Goal: Information Seeking & Learning: Learn about a topic

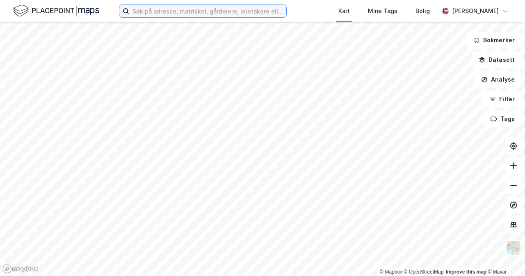
click at [182, 12] on input at bounding box center [207, 11] width 157 height 12
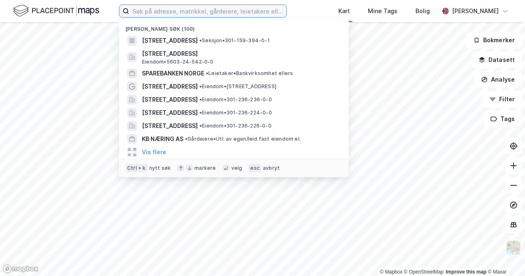
paste input "gnr. 122 bnr. 124"
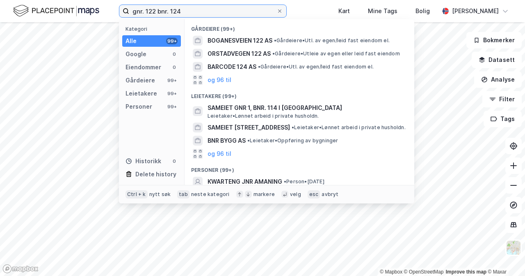
click at [195, 9] on input "gnr. 122 bnr. 124" at bounding box center [202, 11] width 147 height 12
click at [143, 11] on input "gnr. 122 bnr. 124" at bounding box center [202, 11] width 147 height 12
click at [151, 14] on input "gnr. 122 bnr. 124" at bounding box center [202, 11] width 147 height 12
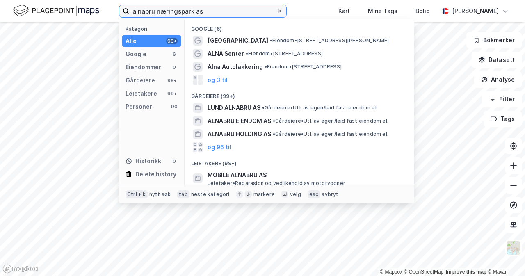
click at [266, 11] on input "alnabru næringspark as" at bounding box center [202, 11] width 147 height 12
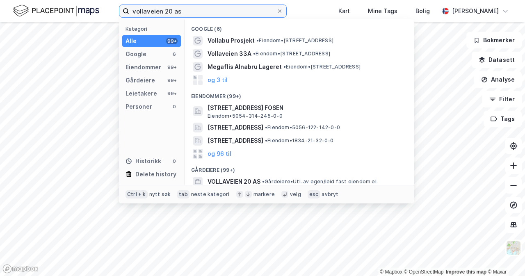
scroll to position [41, 0]
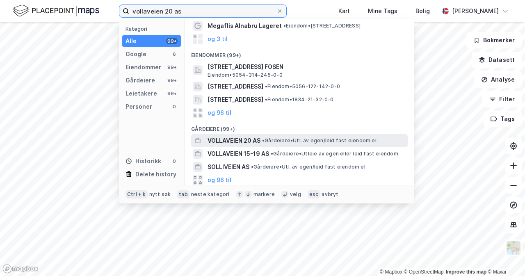
type input "vollaveien 20 as"
click at [291, 142] on span "• Gårdeiere • Utl. av egen/leid fast eiendom el." at bounding box center [320, 140] width 116 height 7
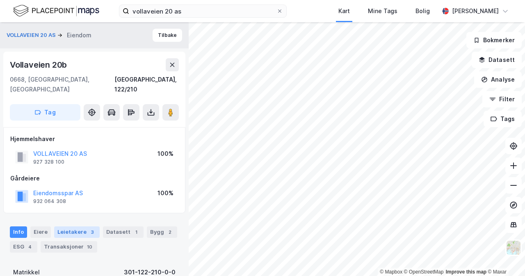
click at [75, 226] on div "Leietakere 3" at bounding box center [77, 231] width 46 height 11
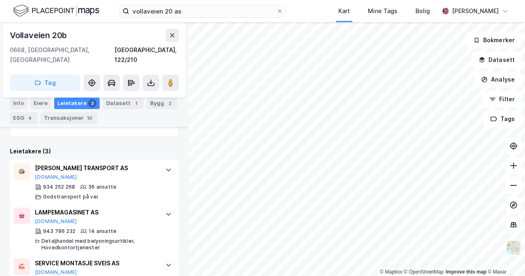
scroll to position [274, 0]
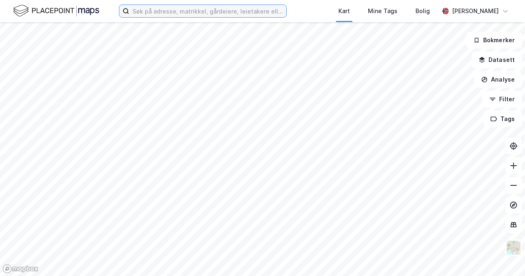
click at [269, 12] on input at bounding box center [207, 11] width 157 height 12
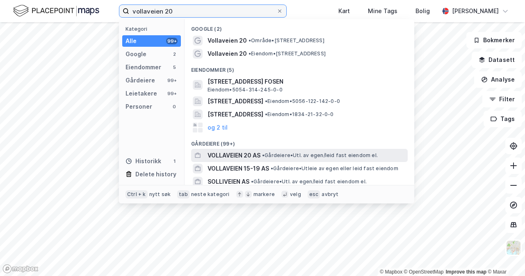
type input "vollaveien 20"
click at [303, 155] on span "• Gårdeiere • Utl. av egen/leid fast eiendom el." at bounding box center [320, 155] width 116 height 7
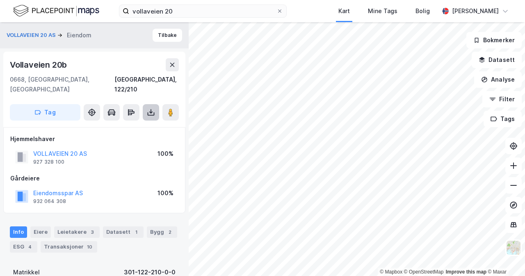
click at [158, 104] on button at bounding box center [151, 112] width 16 height 16
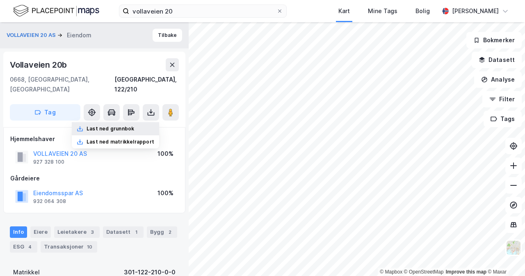
click at [140, 123] on div "Last ned grunnbok" at bounding box center [115, 128] width 87 height 13
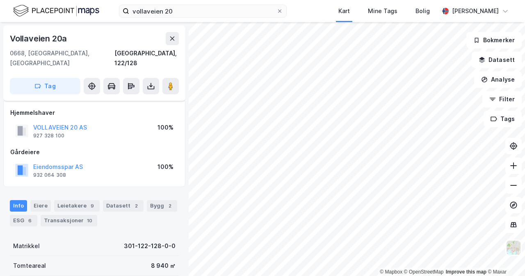
scroll to position [41, 0]
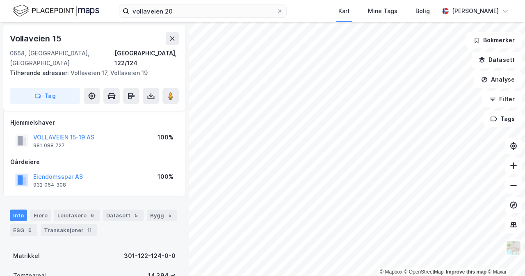
scroll to position [41, 0]
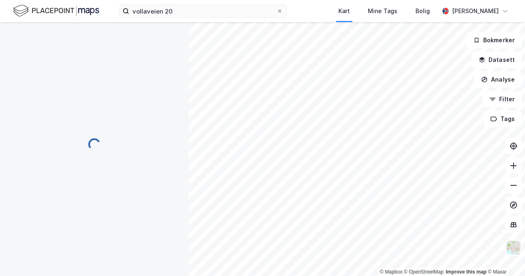
scroll to position [41, 0]
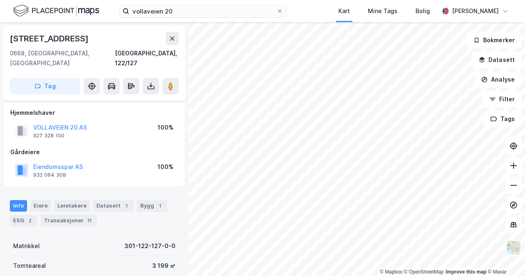
scroll to position [41, 0]
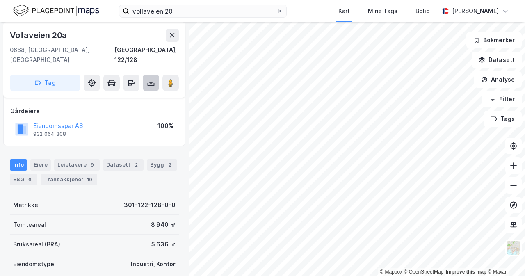
click at [146, 80] on button at bounding box center [151, 83] width 16 height 16
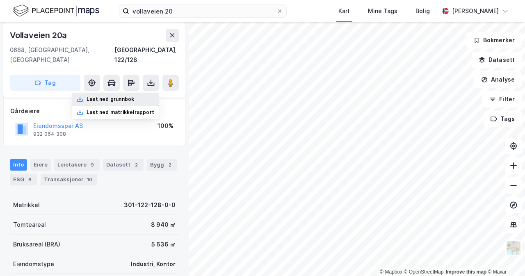
click at [140, 93] on div "Last ned grunnbok" at bounding box center [115, 99] width 87 height 13
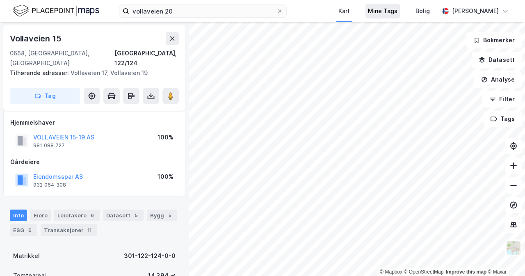
scroll to position [41, 0]
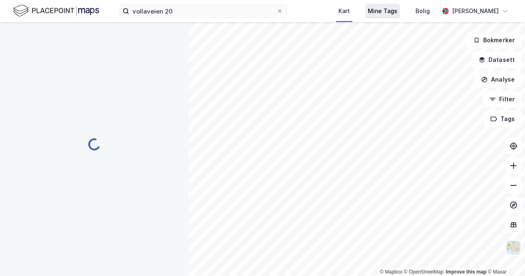
scroll to position [41, 0]
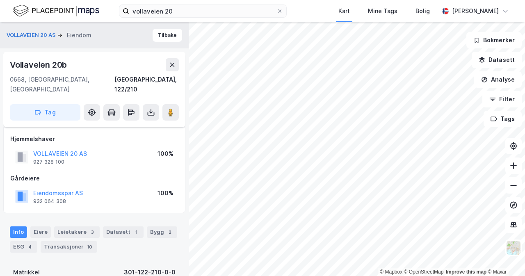
scroll to position [41, 0]
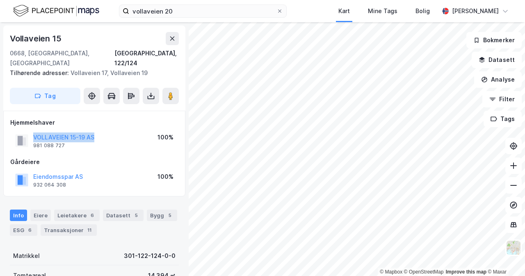
drag, startPoint x: 101, startPoint y: 130, endPoint x: 32, endPoint y: 124, distance: 69.2
click at [32, 131] on div "VOLLAVEIEN 15-19 AS 981 088 727 100%" at bounding box center [94, 141] width 168 height 20
click at [98, 141] on div "Hjemmelshaver VOLLAVEIEN 15-19 AS 981 088 727 100% Gårdeiere Eiendomsspar AS 93…" at bounding box center [94, 154] width 168 height 72
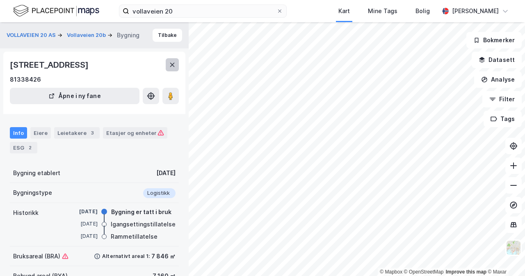
click at [177, 64] on button at bounding box center [172, 64] width 13 height 13
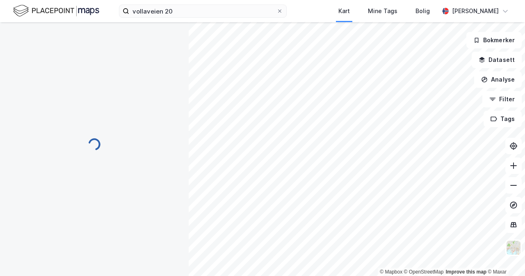
scroll to position [36, 0]
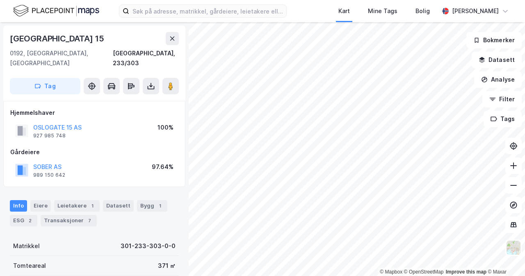
click at [366, 276] on html "Kart Mine Tags Bolig [PERSON_NAME] © Mapbox © OpenStreetMap Improve this map © …" at bounding box center [262, 138] width 525 height 276
click at [340, 276] on html "Kart Mine Tags Bolig [PERSON_NAME] © Mapbox © OpenStreetMap Improve this map © …" at bounding box center [262, 138] width 525 height 276
